Goal: Task Accomplishment & Management: Use online tool/utility

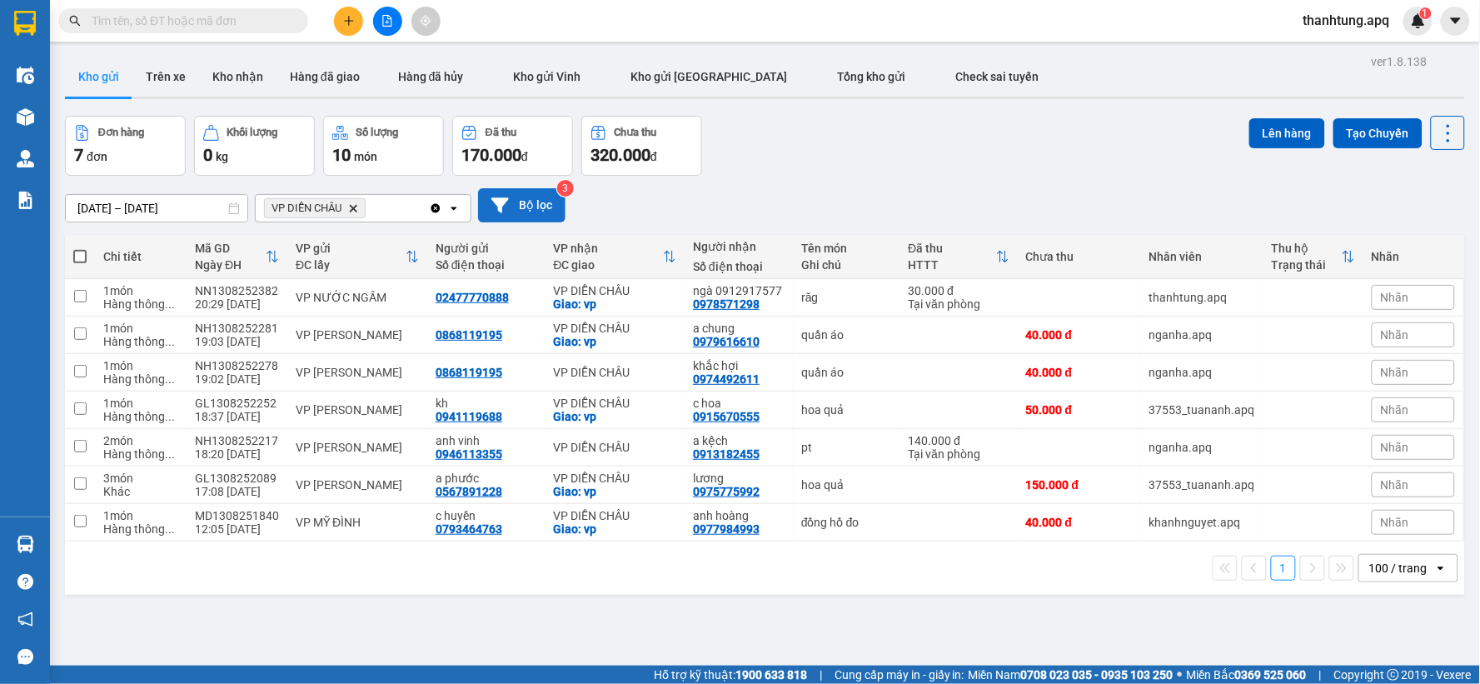
click at [525, 206] on button "Bộ lọc" at bounding box center [521, 205] width 87 height 34
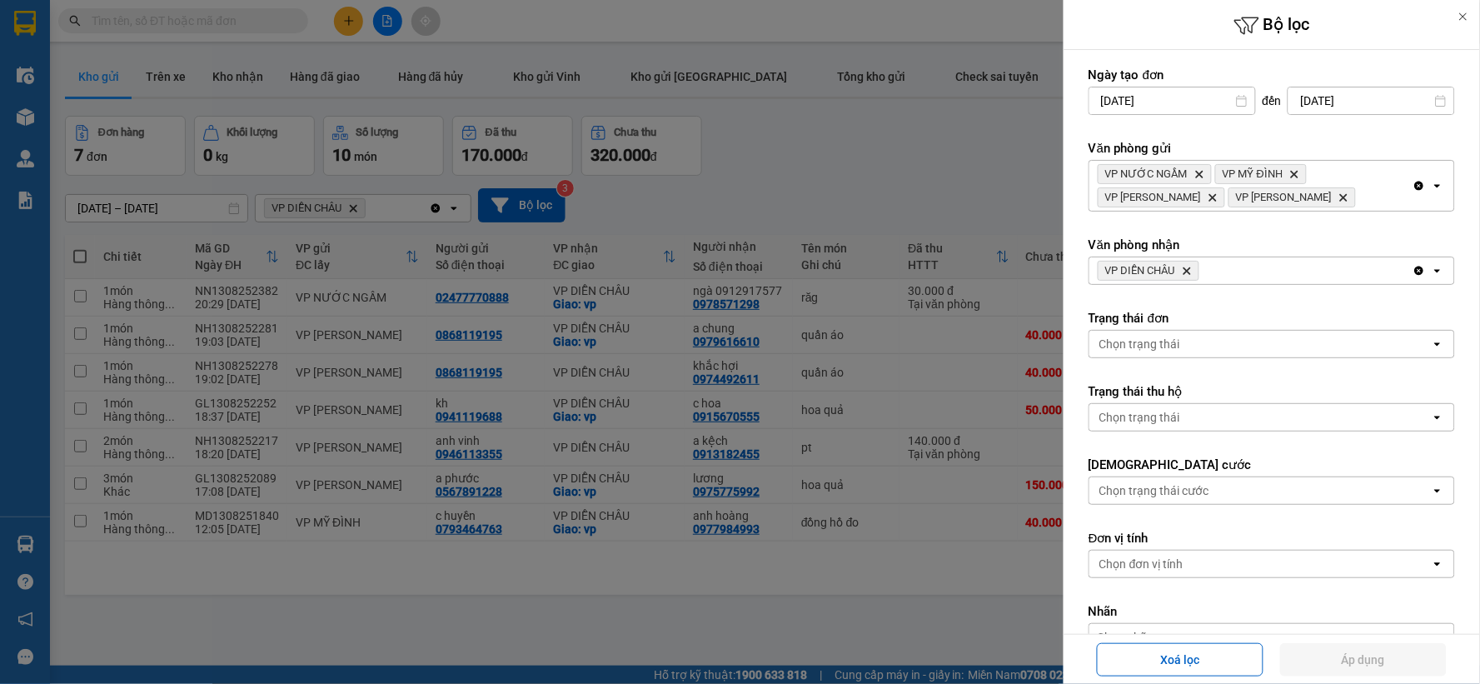
click at [1271, 273] on div "VP DIỄN [PERSON_NAME]" at bounding box center [1251, 270] width 323 height 27
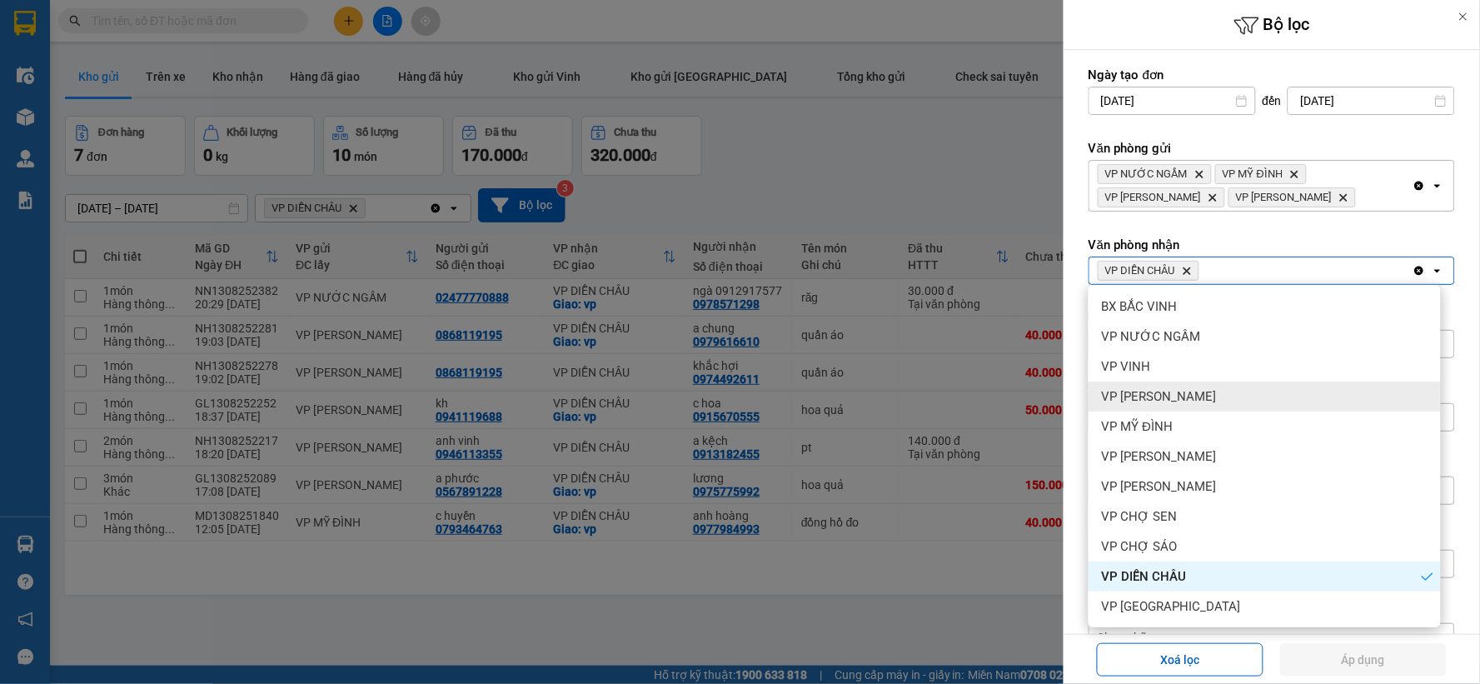
click at [1262, 392] on div "VP [PERSON_NAME]" at bounding box center [1265, 397] width 352 height 30
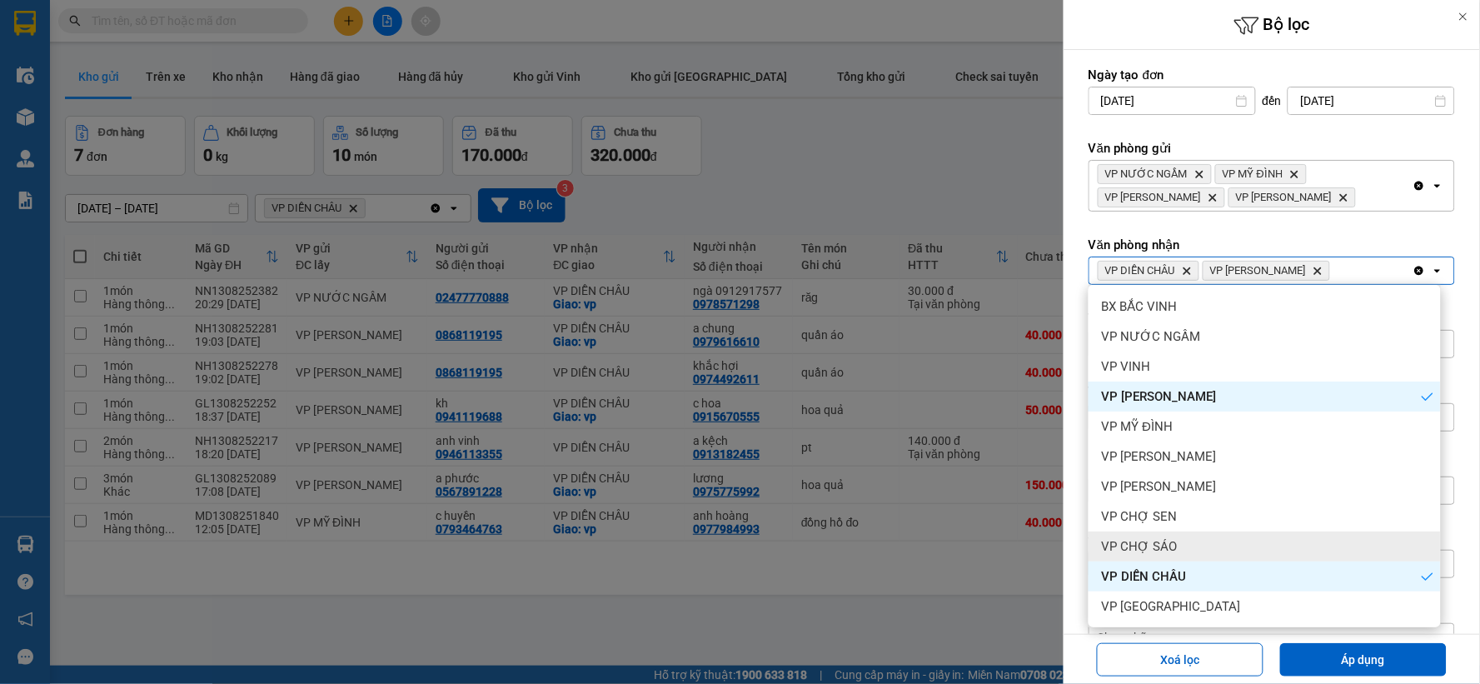
click at [1225, 537] on div "VP CHỢ SÁO" at bounding box center [1265, 546] width 352 height 30
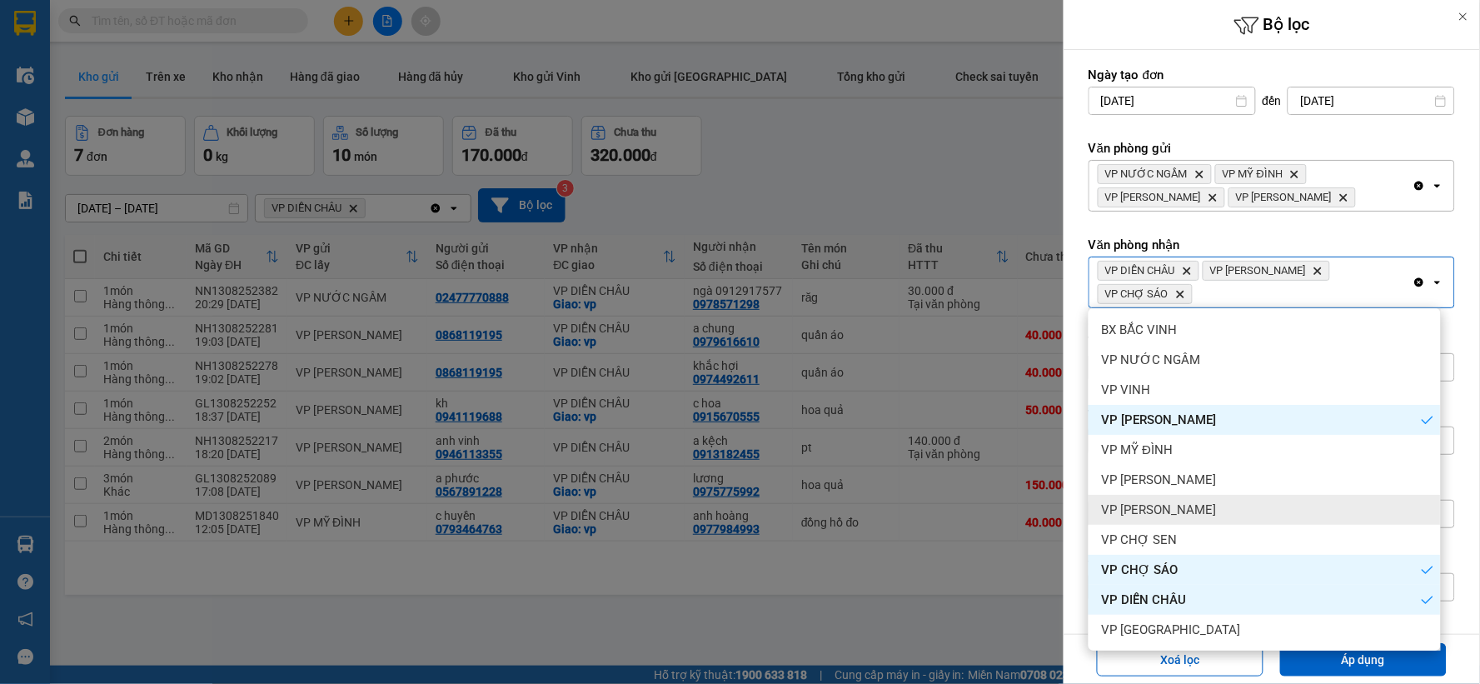
click at [1231, 508] on div "VP [PERSON_NAME]" at bounding box center [1265, 510] width 352 height 30
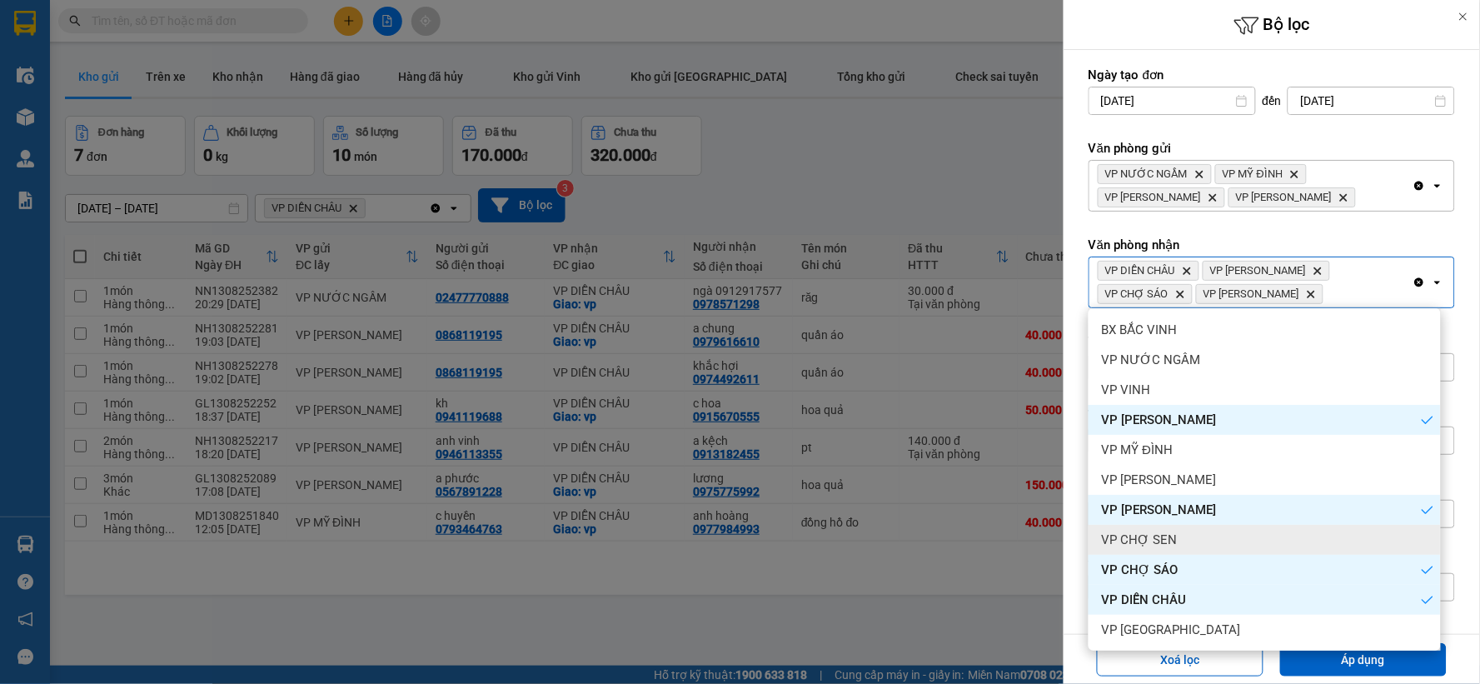
click at [1233, 527] on div "VP CHỢ SEN" at bounding box center [1265, 540] width 352 height 30
click at [1229, 500] on div "VP [PERSON_NAME]" at bounding box center [1265, 510] width 352 height 30
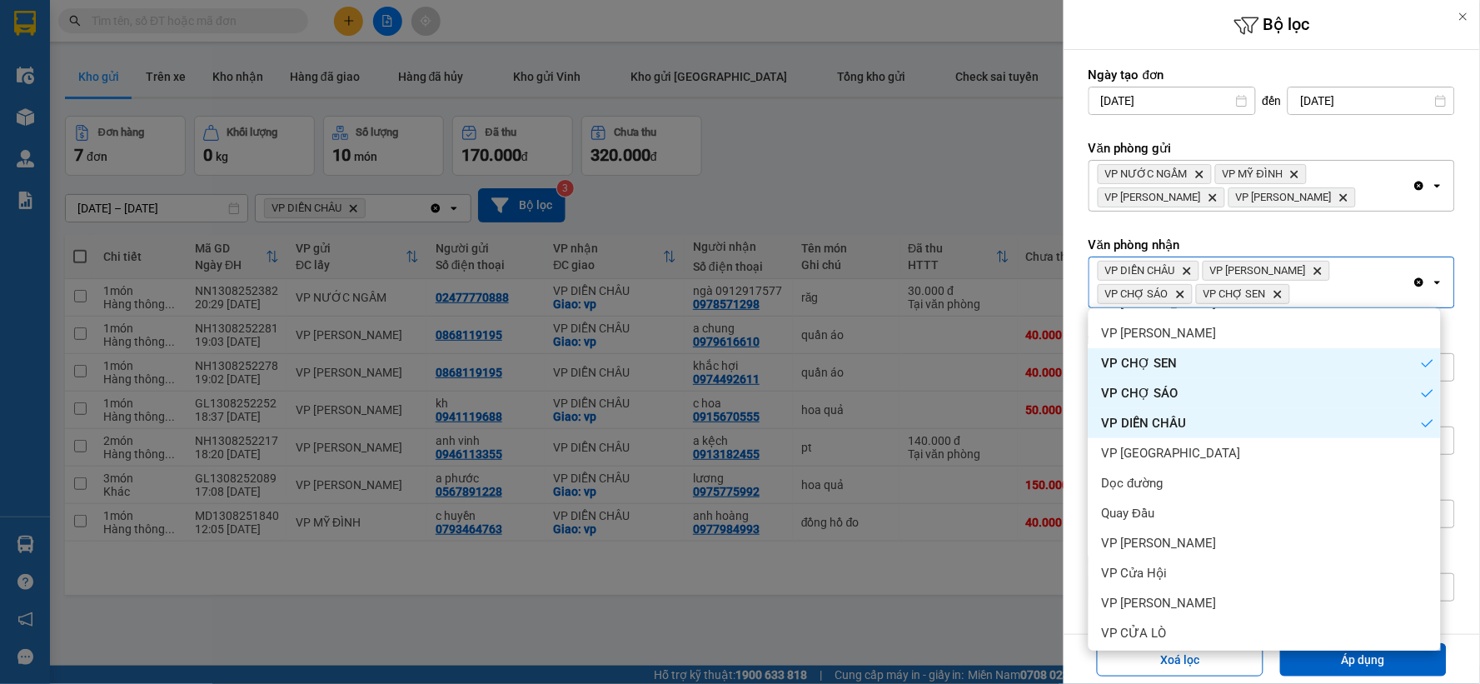
scroll to position [180, 0]
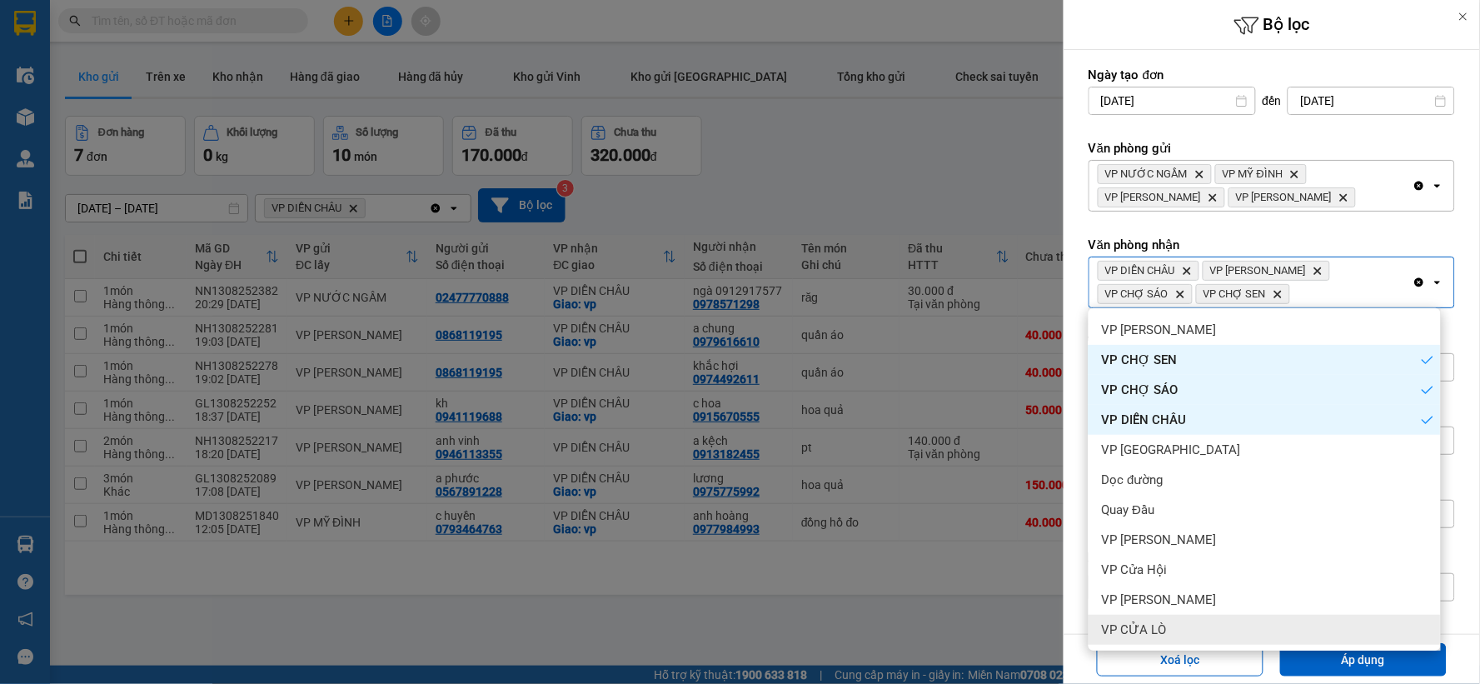
click at [1194, 634] on div "VP CỬA LÒ" at bounding box center [1265, 630] width 352 height 30
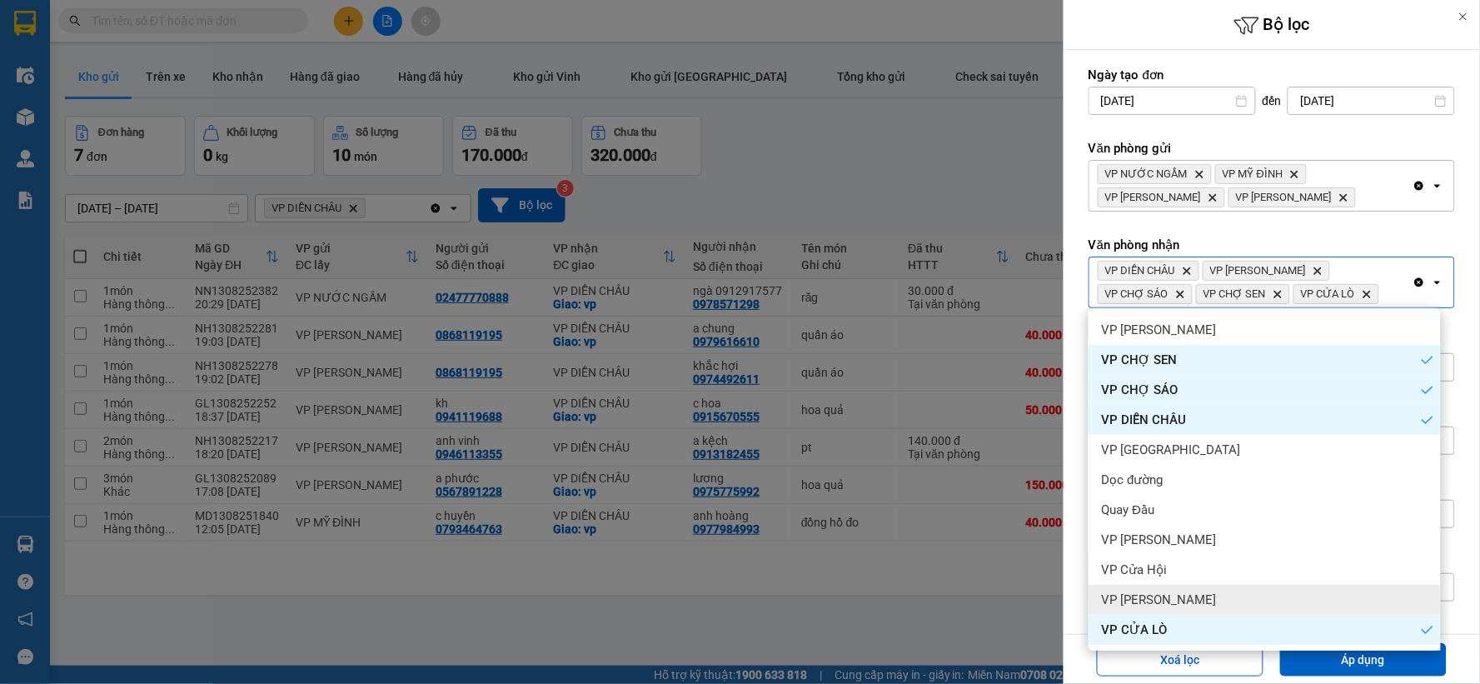
click at [1194, 592] on div "VP [PERSON_NAME]" at bounding box center [1265, 600] width 352 height 30
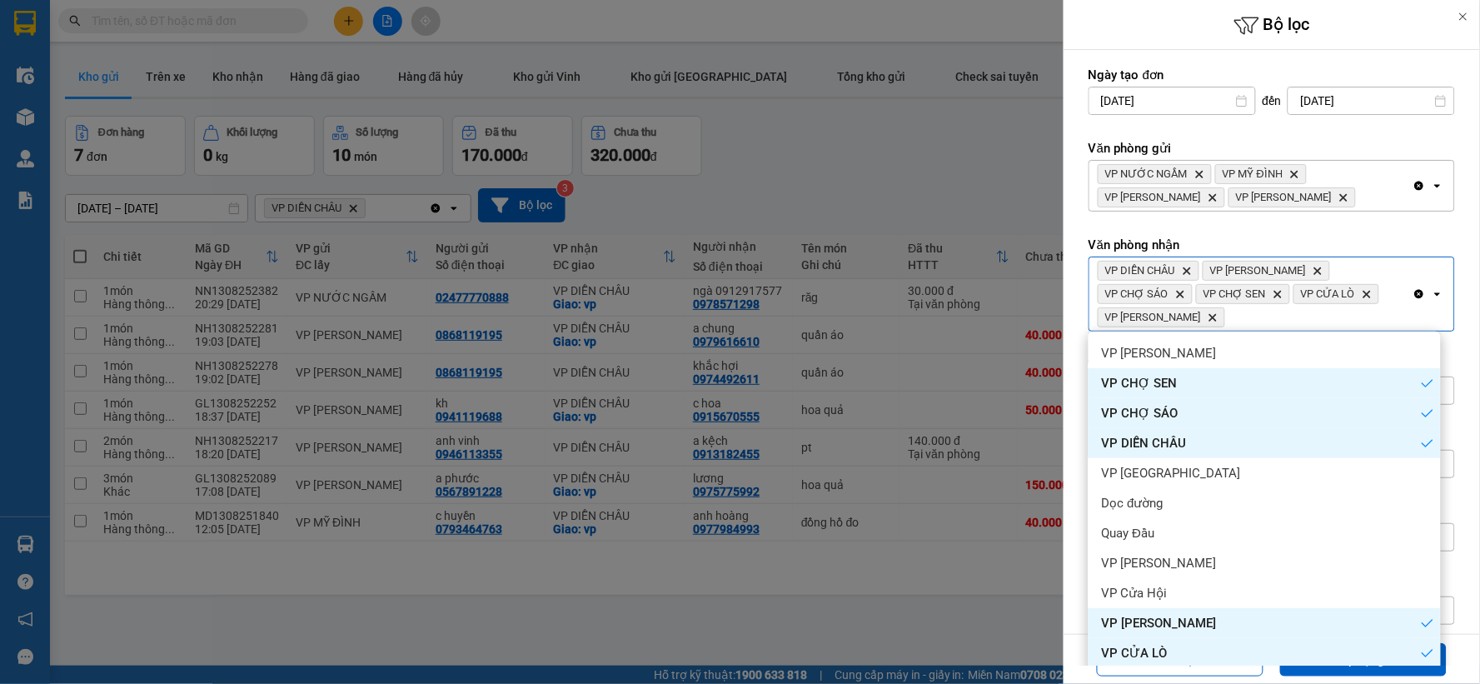
click at [1194, 583] on div "VP Cửa Hội" at bounding box center [1265, 593] width 352 height 30
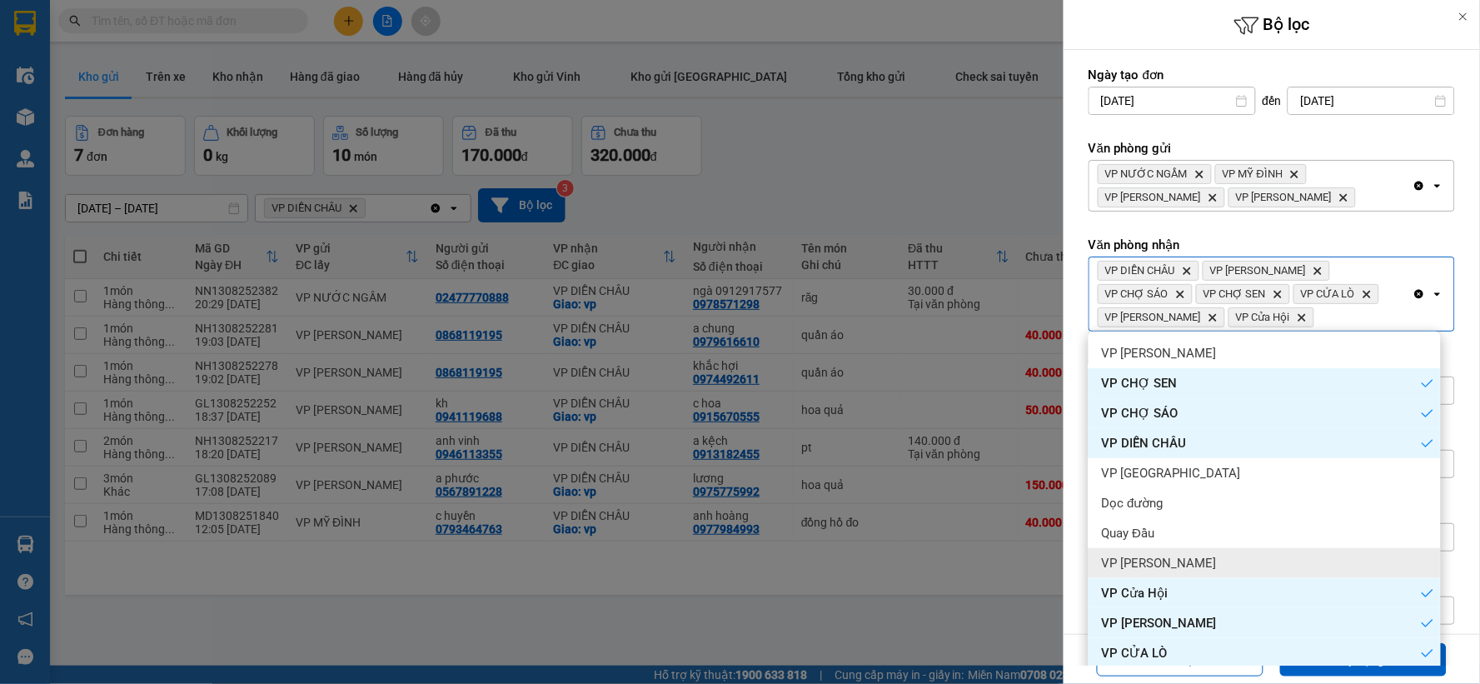
click at [1195, 570] on div "VP [PERSON_NAME]" at bounding box center [1265, 563] width 352 height 30
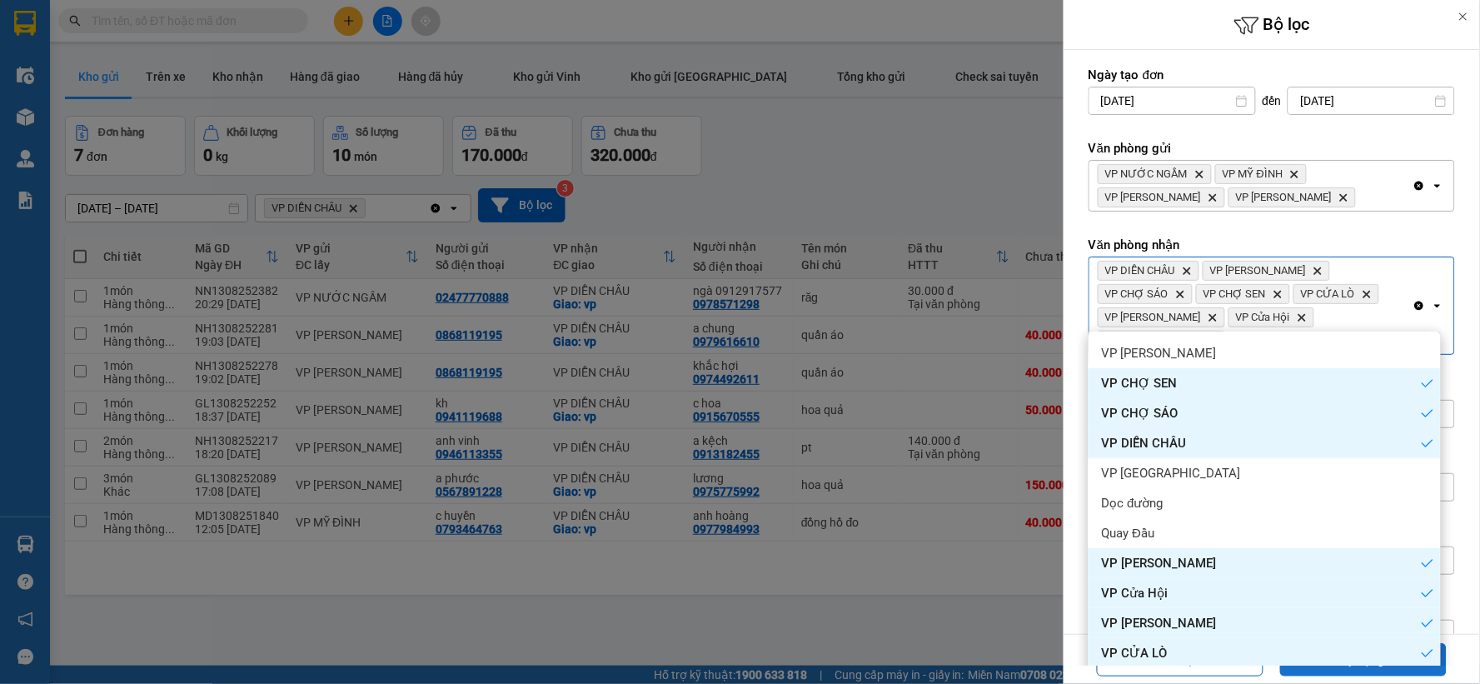
click at [1331, 666] on button "Áp dụng" at bounding box center [1363, 659] width 167 height 33
